Goal: Check status: Check status

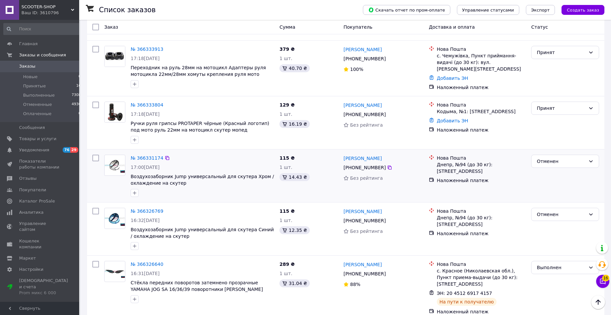
scroll to position [740, 0]
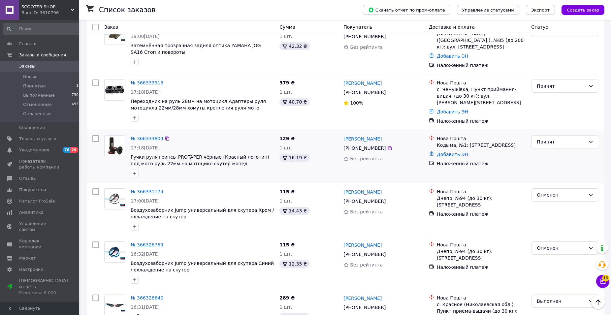
click at [366, 135] on link "Даня Городиский" at bounding box center [362, 138] width 38 height 7
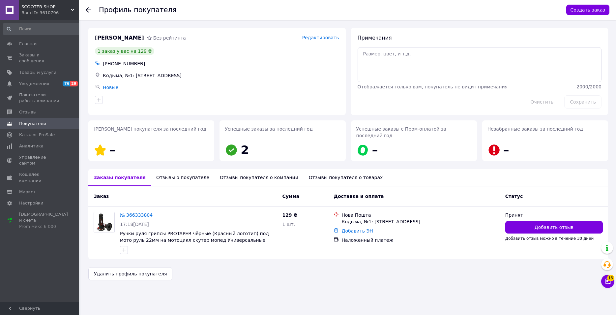
click at [90, 12] on icon at bounding box center [88, 9] width 5 height 5
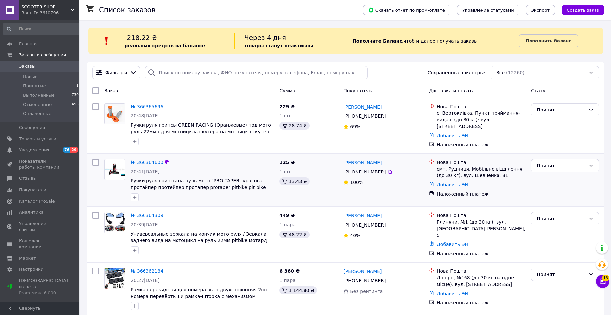
scroll to position [34, 0]
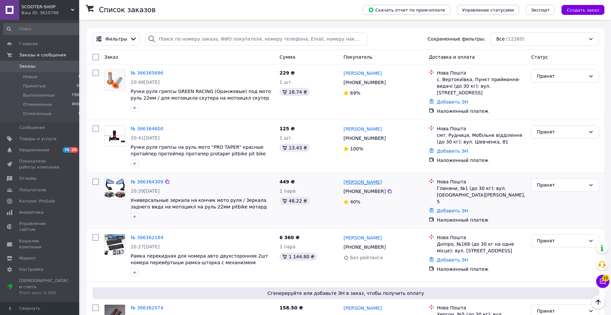
click at [361, 180] on link "Гайдук Микола" at bounding box center [362, 182] width 38 height 7
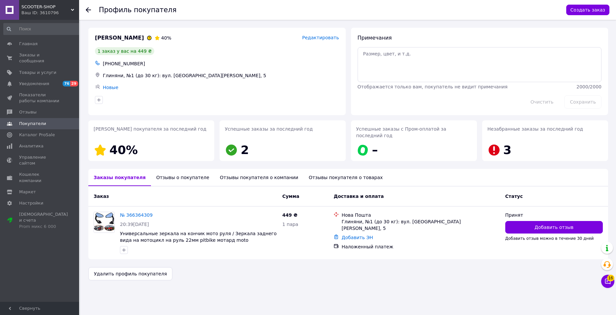
click at [91, 9] on icon at bounding box center [88, 9] width 5 height 5
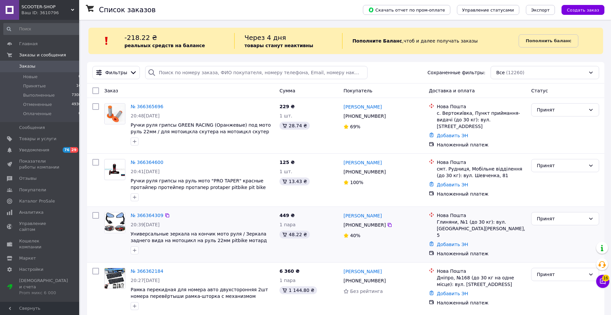
scroll to position [67, 0]
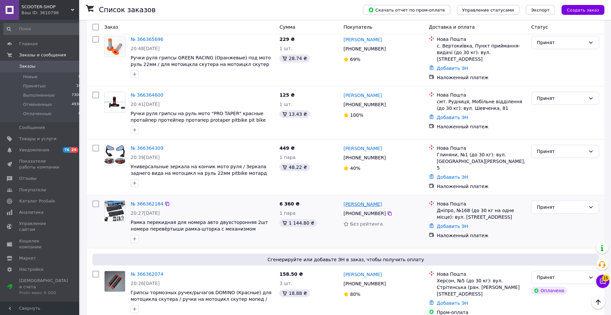
click at [358, 201] on link "Руслан Цівчик" at bounding box center [362, 204] width 38 height 7
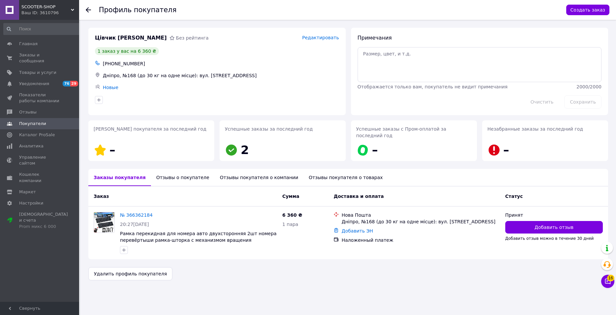
click at [90, 6] on div at bounding box center [92, 10] width 13 height 20
click at [88, 7] on icon at bounding box center [88, 9] width 5 height 5
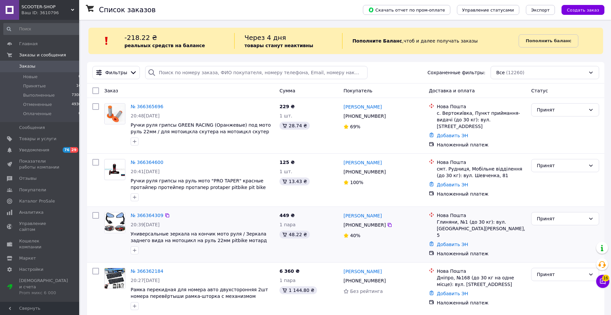
scroll to position [67, 0]
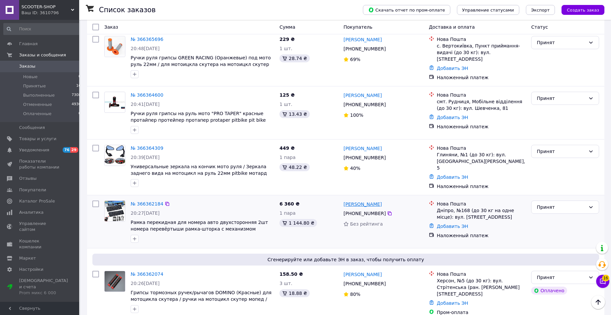
click at [357, 201] on link "Руслан Цівчик" at bounding box center [362, 204] width 38 height 7
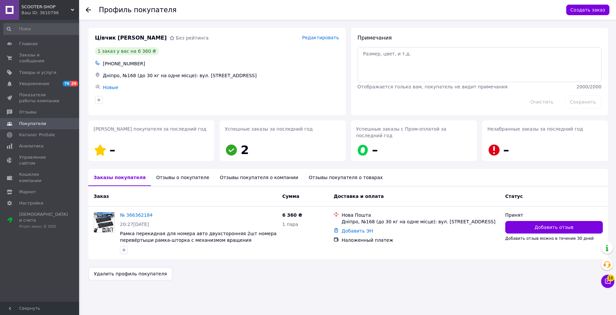
click at [90, 8] on icon at bounding box center [88, 9] width 5 height 5
